Goal: Answer question/provide support: Share knowledge or assist other users

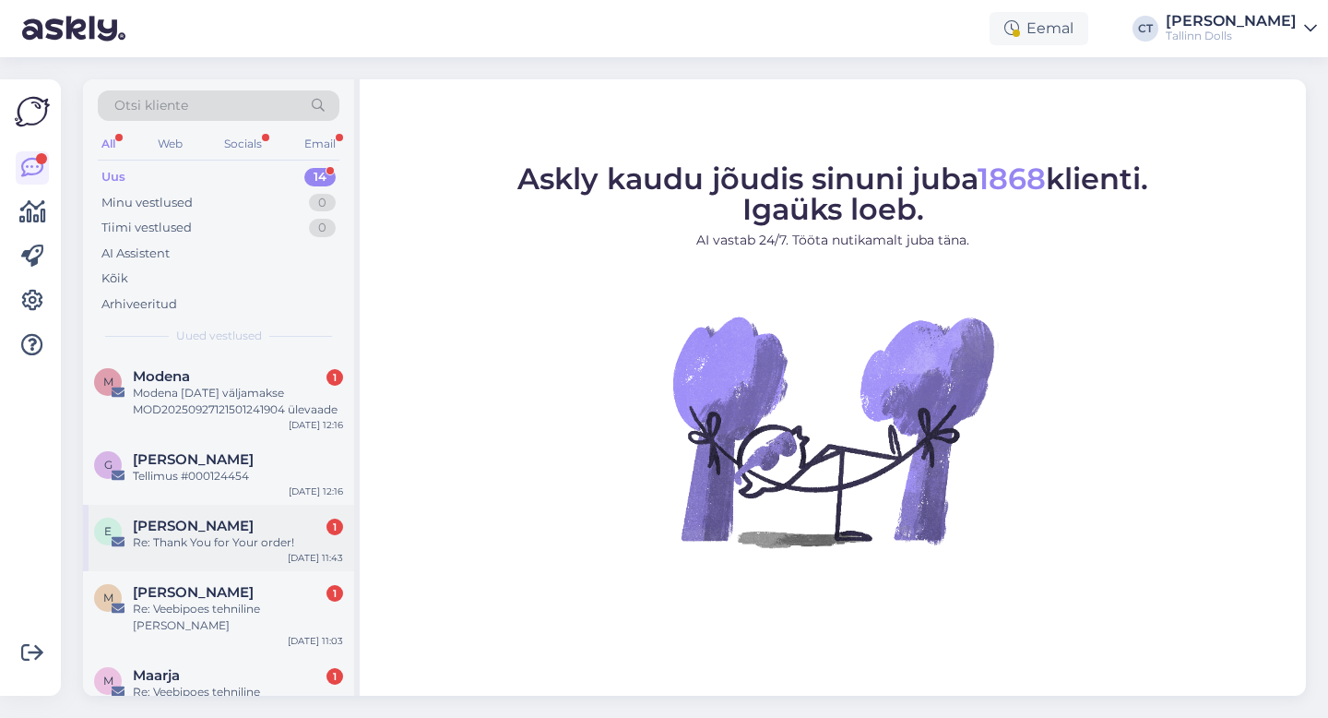
click at [229, 537] on div "Re: Thank You for Your order!" at bounding box center [238, 542] width 210 height 17
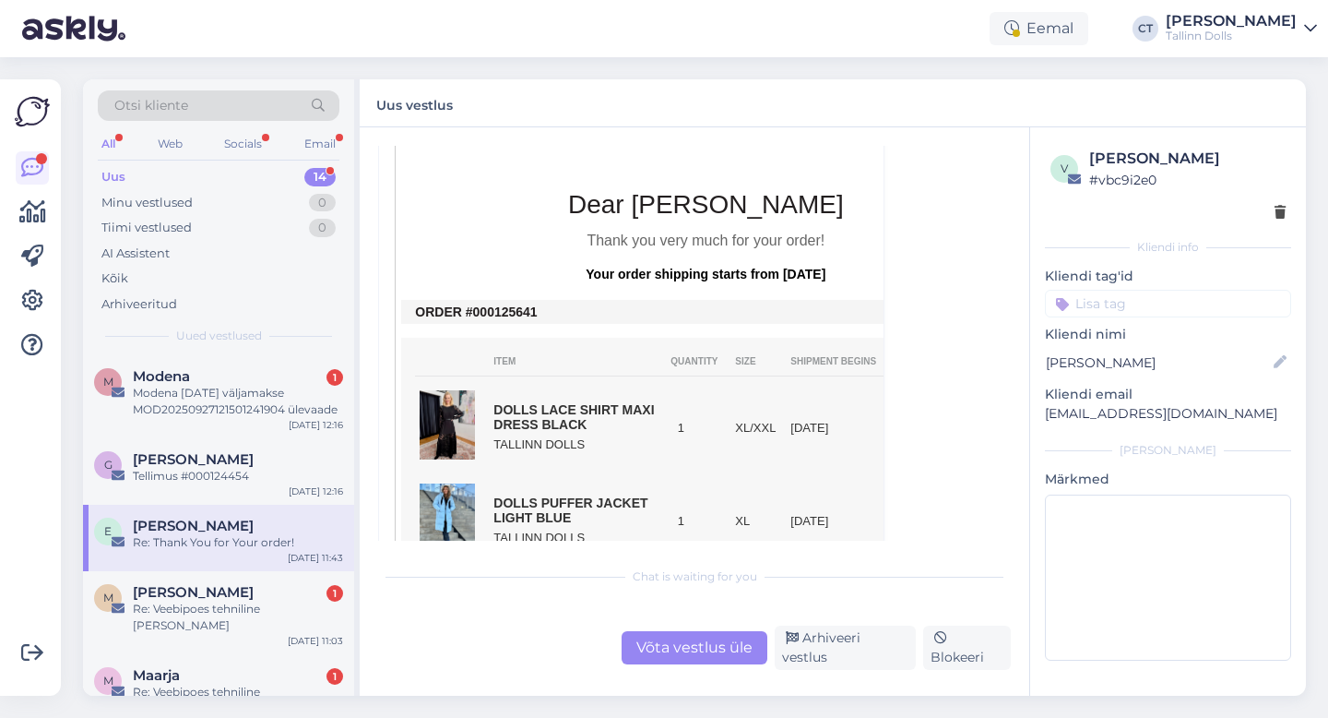
scroll to position [525, 0]
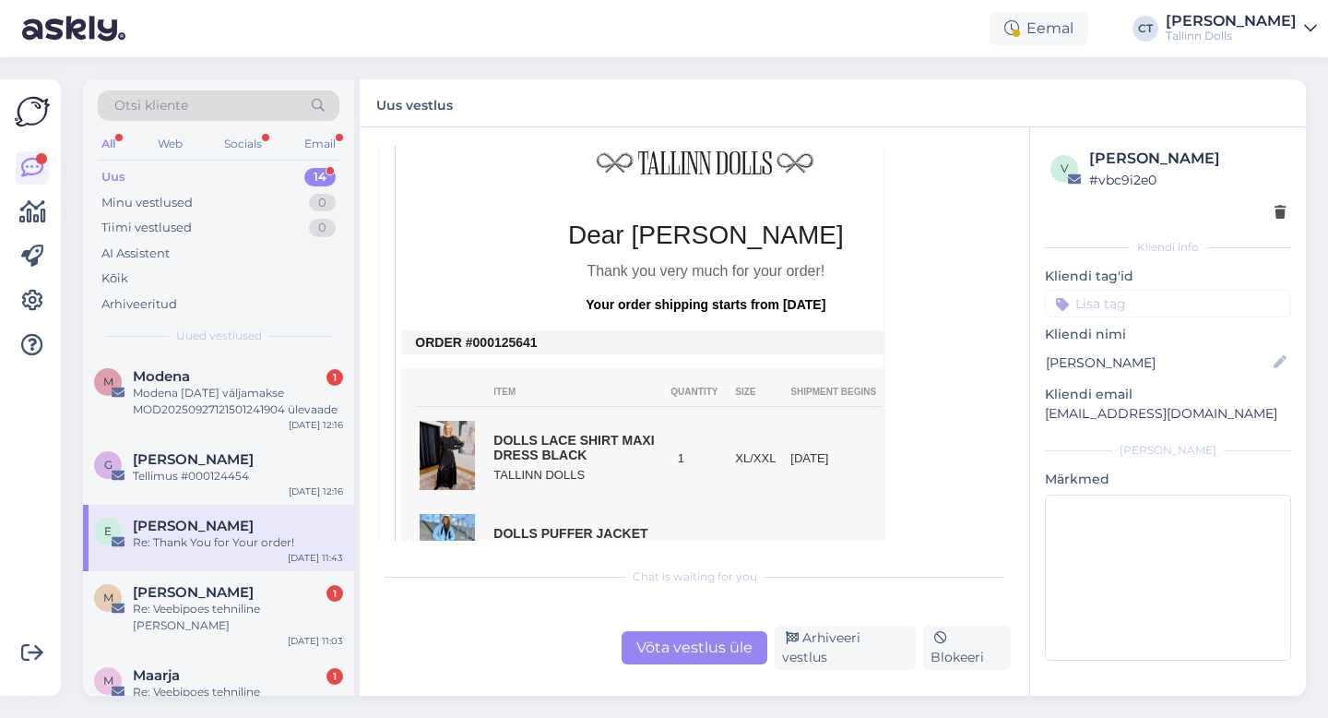
drag, startPoint x: 546, startPoint y: 342, endPoint x: 492, endPoint y: 342, distance: 54.4
click at [492, 342] on td "ORDER #000125641" at bounding box center [705, 342] width 581 height 15
copy td "125641"
click at [278, 413] on div "Modena [DATE] väljamakse MOD20250927121501241904 ülevaade" at bounding box center [238, 401] width 210 height 33
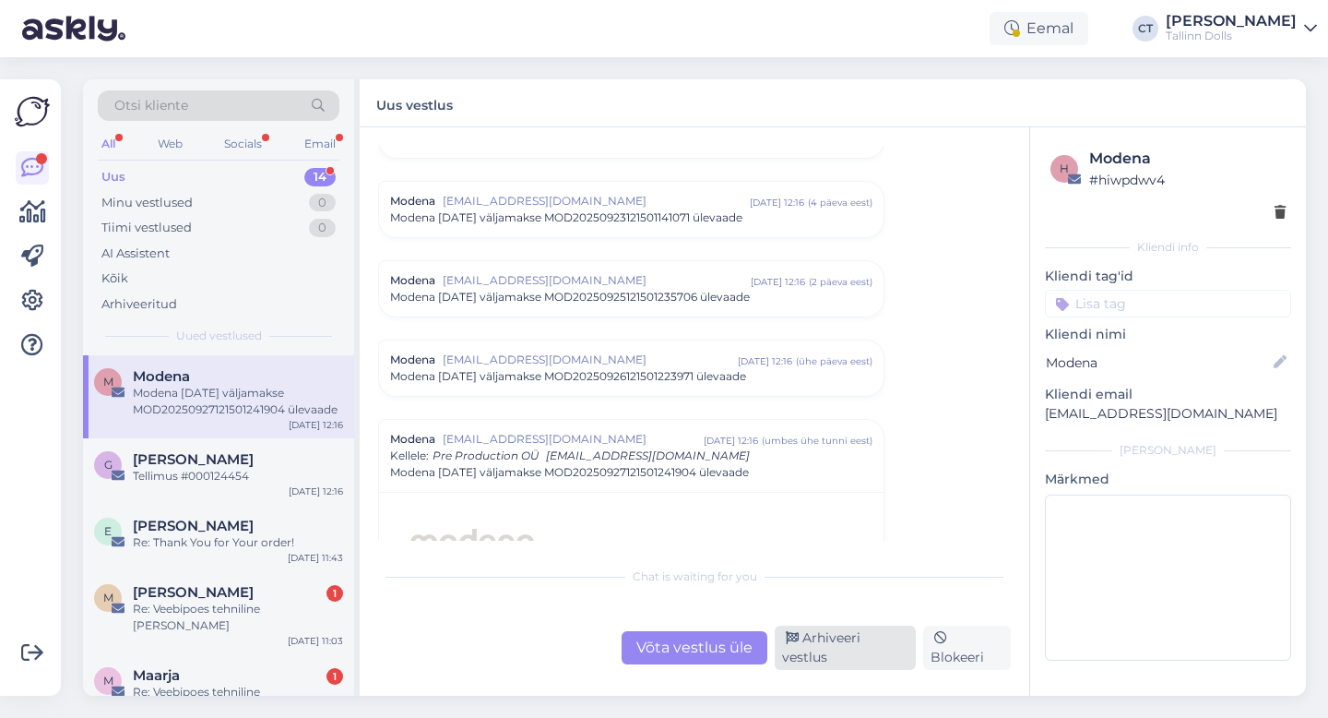
click at [854, 652] on div "Arhiveeri vestlus" at bounding box center [845, 647] width 141 height 44
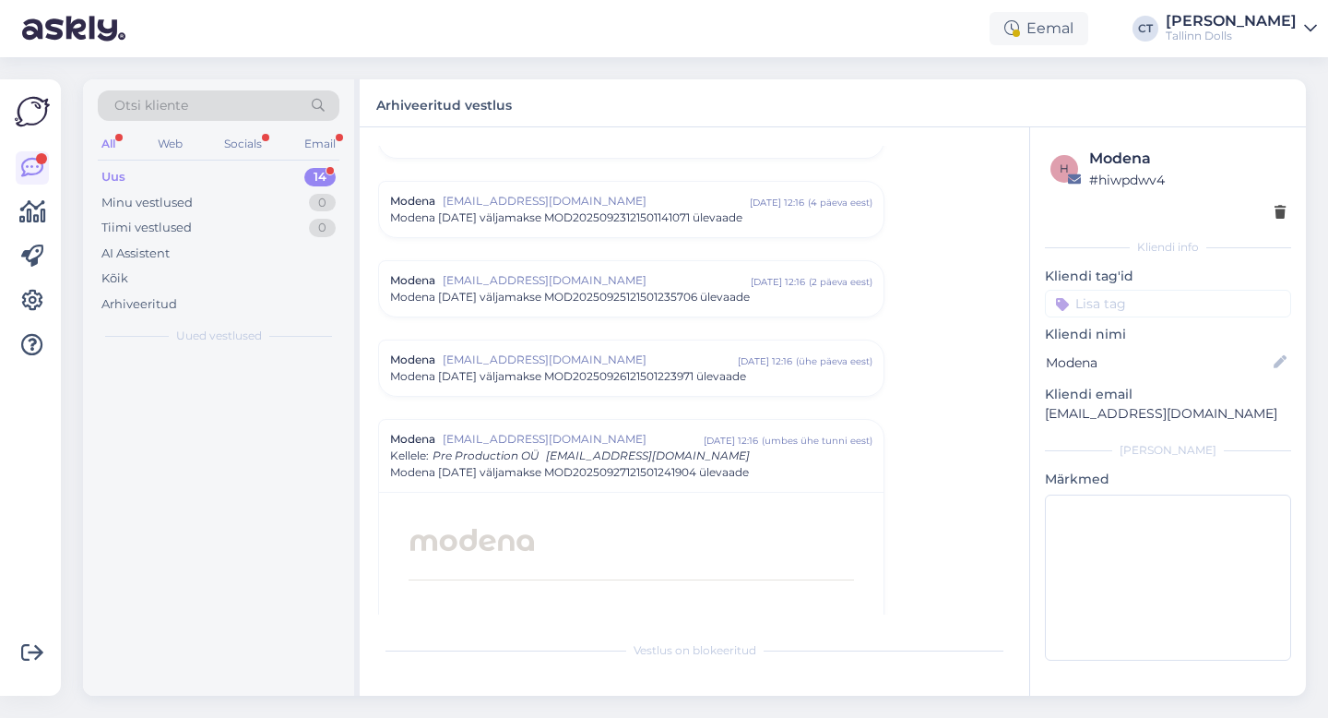
scroll to position [8101, 0]
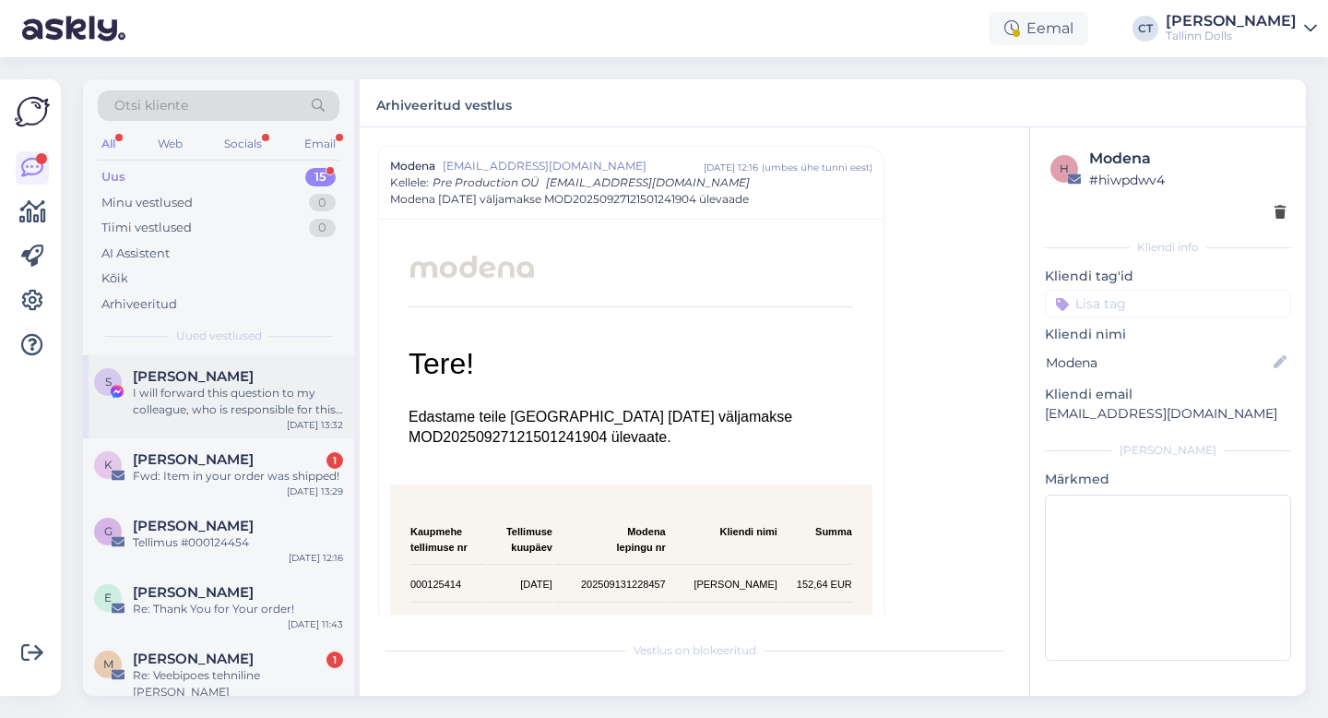
click at [209, 396] on div "I will forward this question to my colleague, who is responsible for this. The …" at bounding box center [238, 401] width 210 height 33
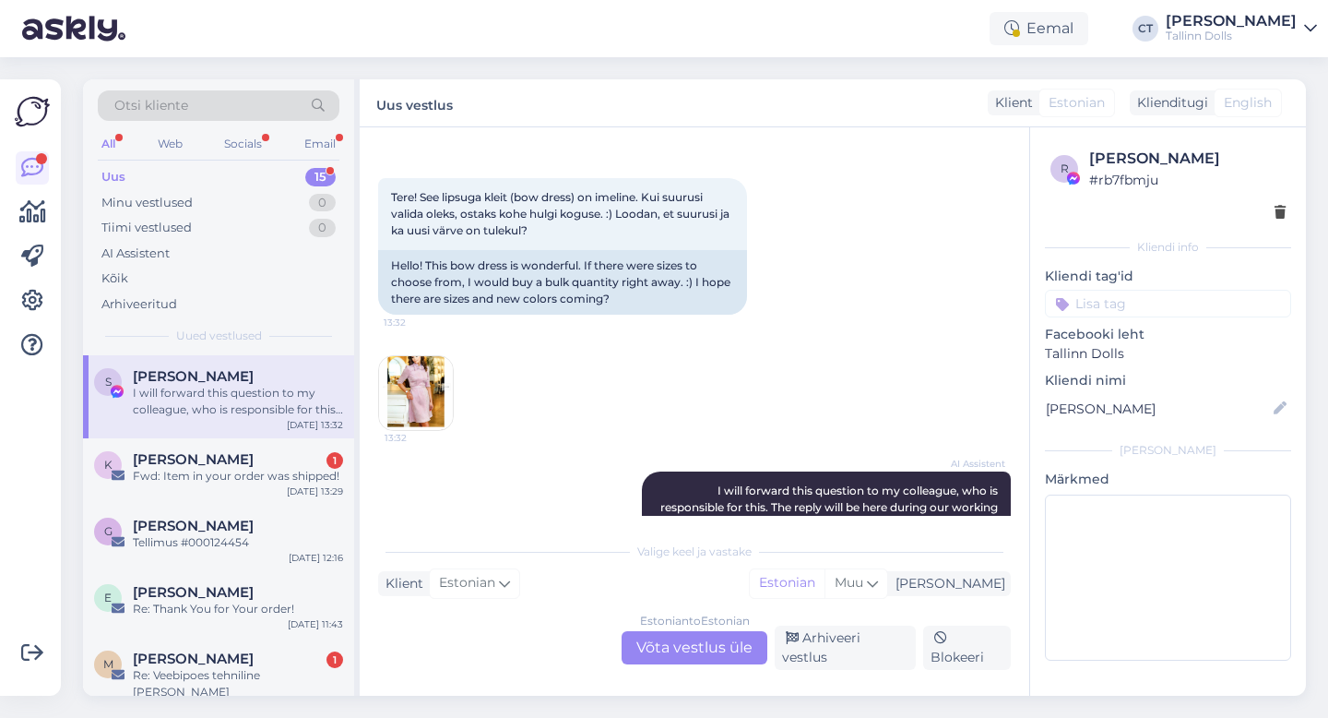
scroll to position [3569, 0]
